Goal: Find contact information: Find contact information

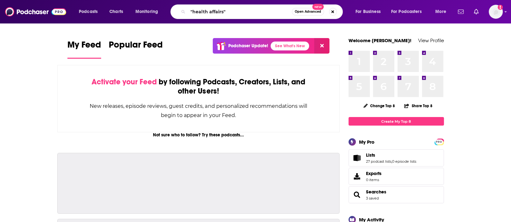
type input ""health affairs""
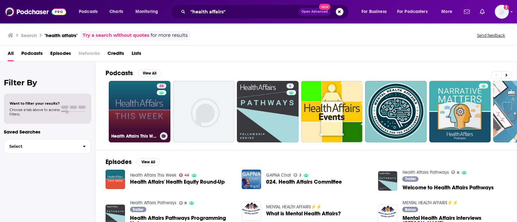
click at [134, 105] on link "46 Health Affairs This Week" at bounding box center [140, 112] width 62 height 62
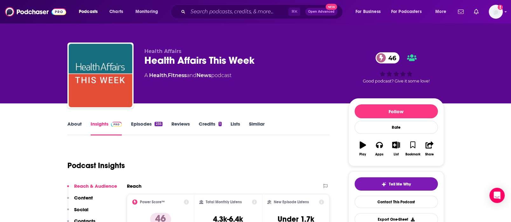
scroll to position [68, 0]
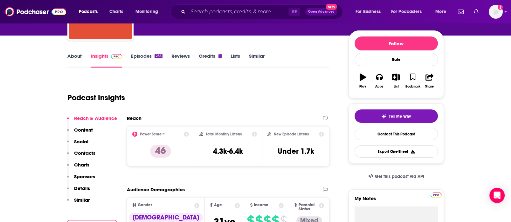
click at [69, 53] on link "About" at bounding box center [74, 60] width 14 height 15
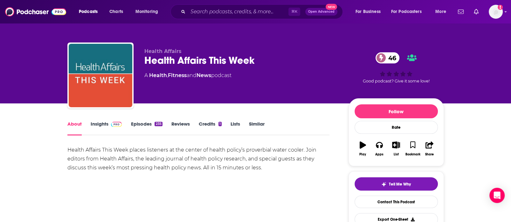
click at [101, 122] on link "Insights" at bounding box center [106, 128] width 31 height 15
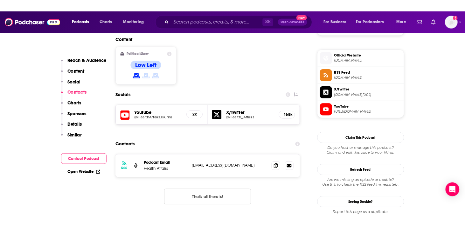
scroll to position [505, 0]
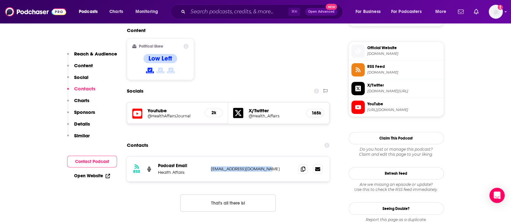
drag, startPoint x: 263, startPoint y: 146, endPoint x: 209, endPoint y: 146, distance: 54.0
click at [211, 166] on p "[EMAIL_ADDRESS][DOMAIN_NAME]" at bounding box center [252, 168] width 83 height 5
copy p "[EMAIL_ADDRESS][DOMAIN_NAME]"
